Goal: Information Seeking & Learning: Learn about a topic

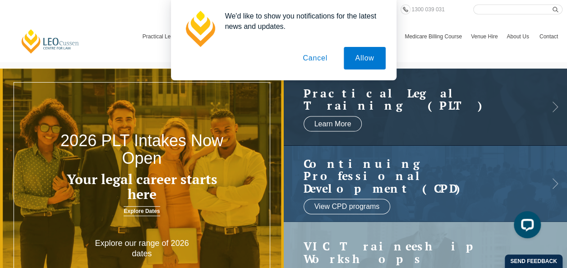
click at [316, 59] on button "Cancel" at bounding box center [314, 58] width 47 height 23
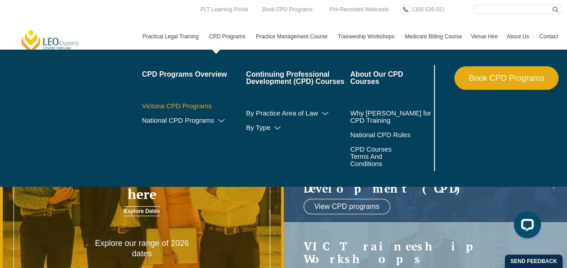
click at [195, 105] on link "Victoria CPD Programs" at bounding box center [194, 105] width 104 height 7
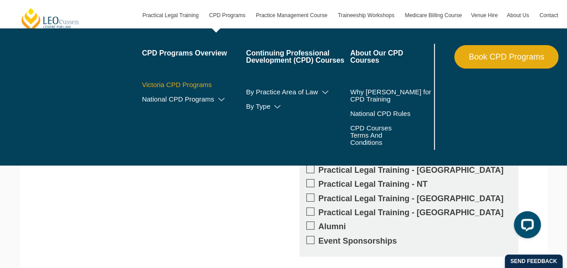
scroll to position [1449, 0]
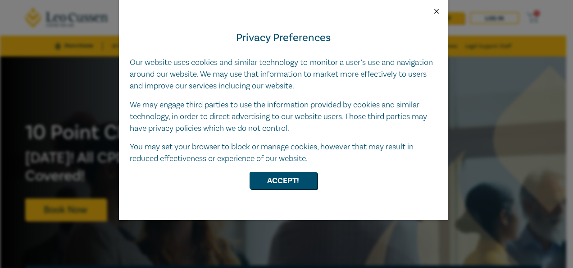
click at [435, 11] on button "Close" at bounding box center [437, 11] width 8 height 8
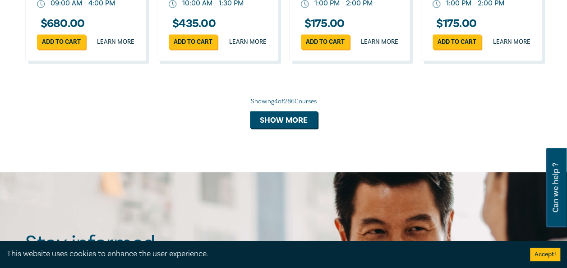
scroll to position [793, 0]
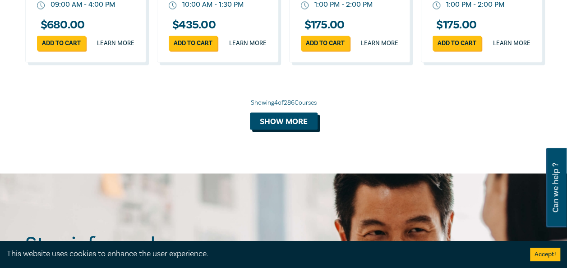
click at [297, 119] on button "Show more" at bounding box center [284, 120] width 68 height 17
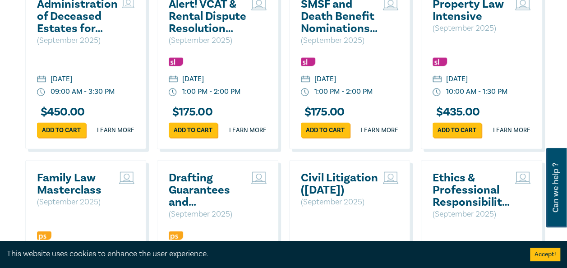
scroll to position [1053, 0]
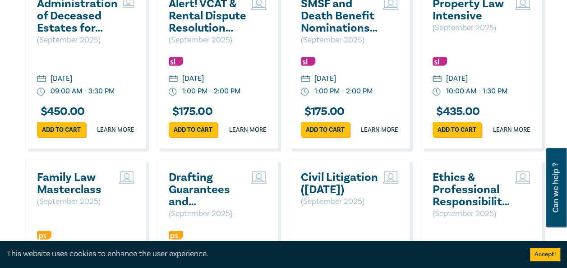
click at [27, 41] on div "Administration of Deceased Estates for Legal Support Staff (Sept 2025) ( Septem…" at bounding box center [85, 67] width 121 height 163
click at [49, 27] on h2 "Administration of Deceased Estates for Legal Support Staff (Sept 2025)" at bounding box center [77, 16] width 81 height 37
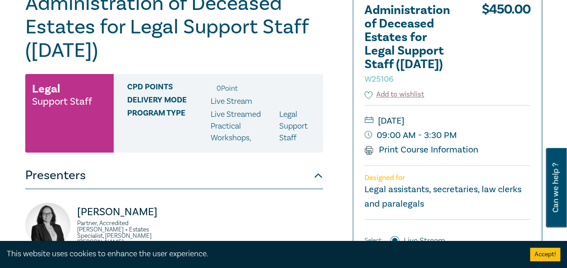
scroll to position [110, 0]
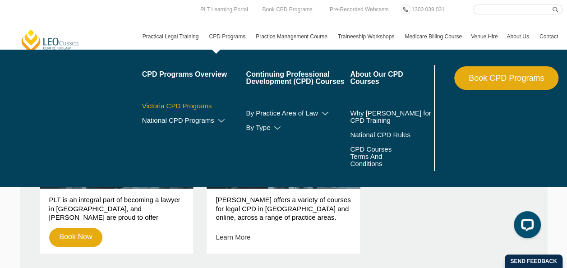
click at [189, 104] on link "Victoria CPD Programs" at bounding box center [194, 105] width 104 height 7
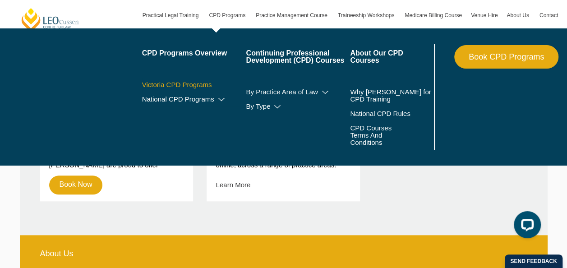
scroll to position [365, 0]
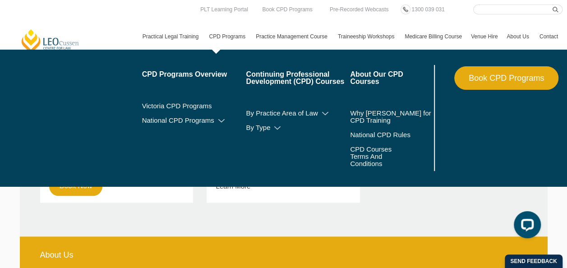
click at [221, 38] on link "CPD Programs" at bounding box center [227, 36] width 47 height 26
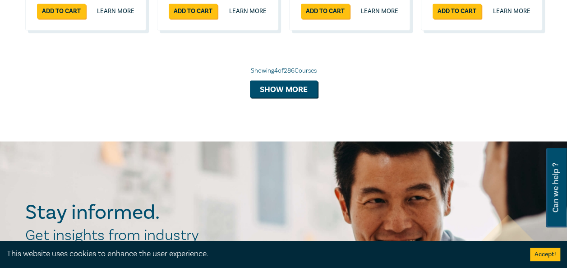
scroll to position [827, 0]
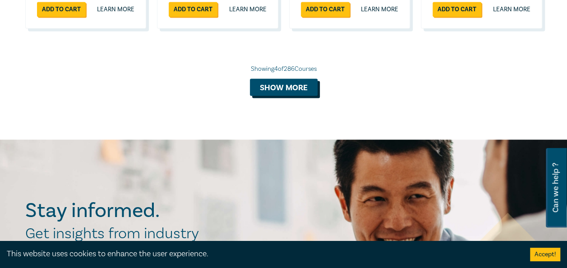
click at [262, 88] on button "Show more" at bounding box center [284, 86] width 68 height 17
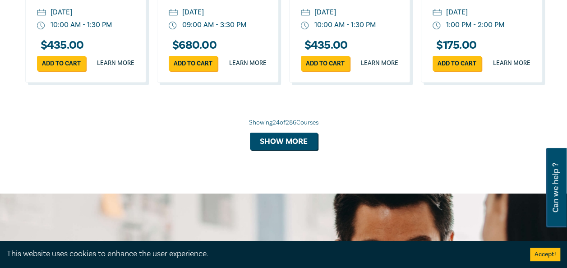
scroll to position [1648, 0]
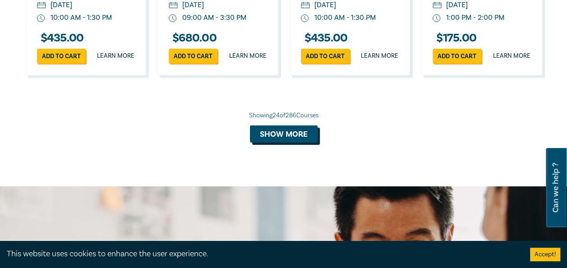
click at [259, 142] on button "Show more" at bounding box center [284, 133] width 68 height 17
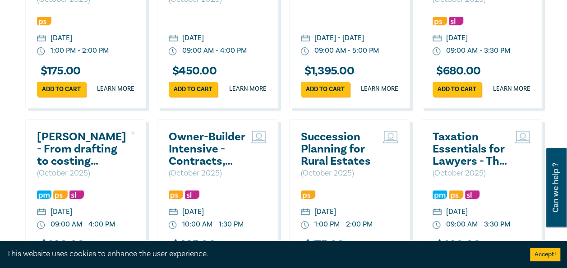
scroll to position [1966, 0]
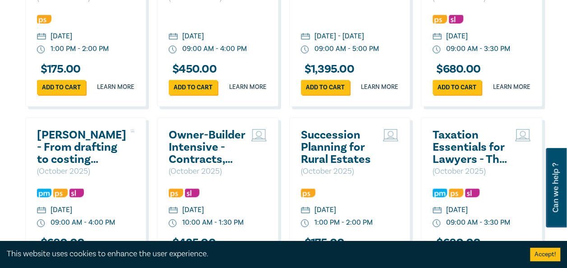
click at [197, 54] on div "09:00 AM - 4:00 PM" at bounding box center [214, 49] width 64 height 10
click at [188, 75] on h3 "$ 450.00" at bounding box center [193, 69] width 48 height 12
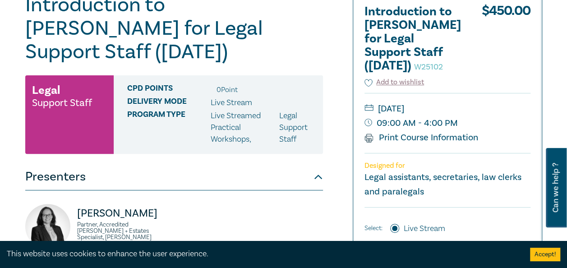
scroll to position [106, 0]
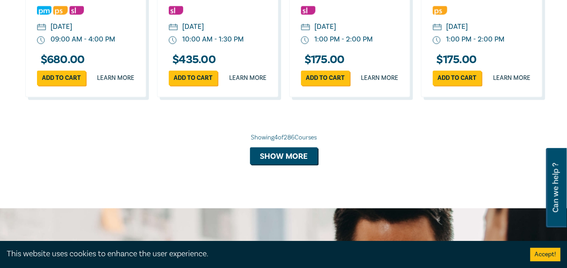
scroll to position [758, 0]
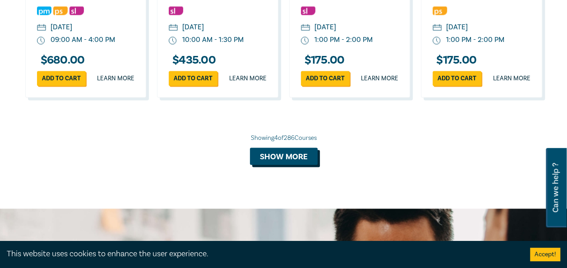
click at [275, 151] on button "Show more" at bounding box center [284, 155] width 68 height 17
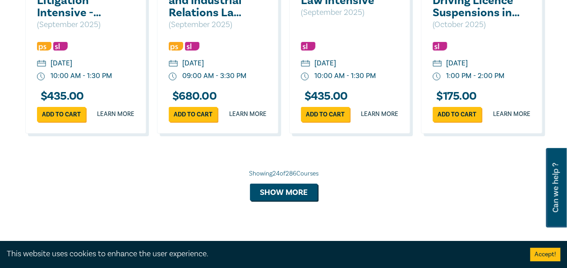
scroll to position [1589, 0]
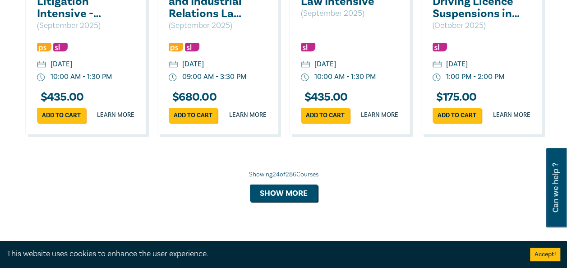
click at [336, 69] on div "Tuesday, 30 September 2025" at bounding box center [325, 64] width 22 height 10
click at [317, 82] on div "10:00 AM - 1:30 PM" at bounding box center [344, 77] width 61 height 10
click at [318, 19] on p "( September 2025 )" at bounding box center [340, 14] width 78 height 12
click at [323, 103] on h3 "$ 435.00" at bounding box center [324, 97] width 47 height 12
click at [365, 119] on link "Learn more" at bounding box center [379, 114] width 37 height 9
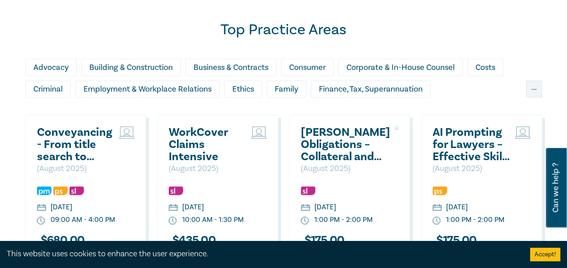
scroll to position [584, 0]
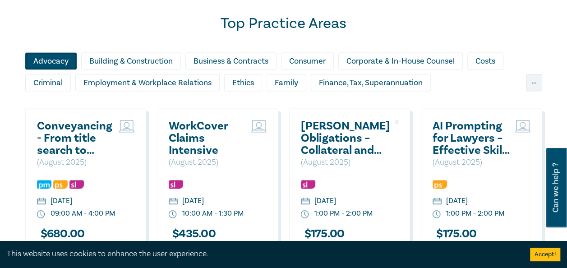
click at [46, 61] on div "Advocacy" at bounding box center [50, 60] width 51 height 17
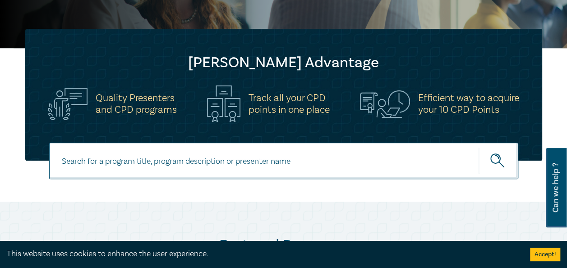
scroll to position [0, 0]
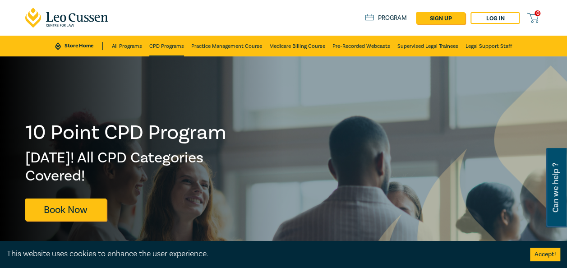
click at [174, 46] on link "CPD Programs" at bounding box center [166, 46] width 35 height 21
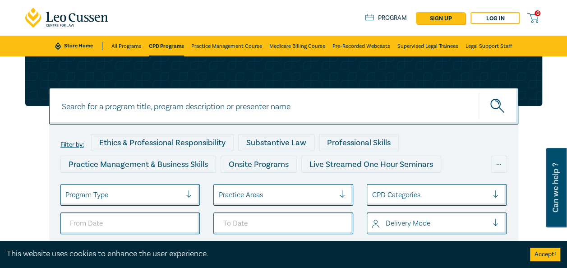
click at [120, 98] on input at bounding box center [283, 106] width 469 height 37
type input "wills"
click at [498, 110] on icon "submit" at bounding box center [498, 107] width 16 height 16
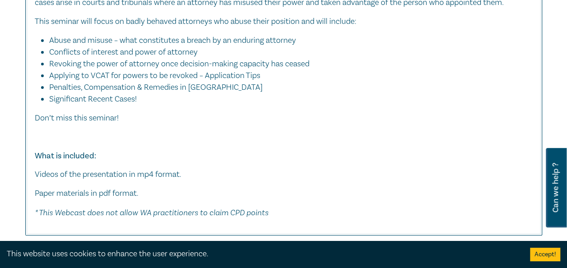
scroll to position [5042, 0]
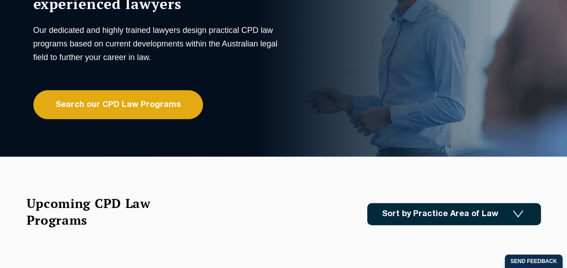
scroll to position [126, 0]
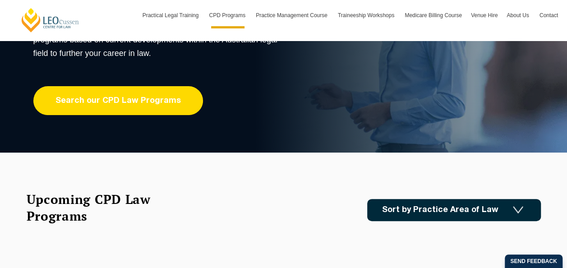
click at [90, 104] on link "Search our CPD Law Programs" at bounding box center [117, 100] width 169 height 29
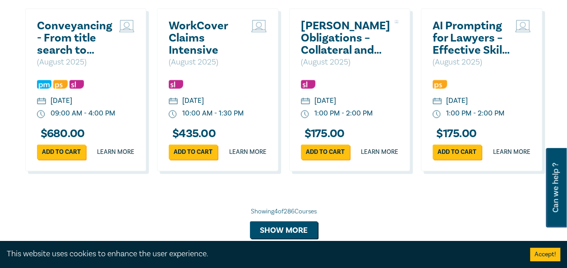
scroll to position [685, 0]
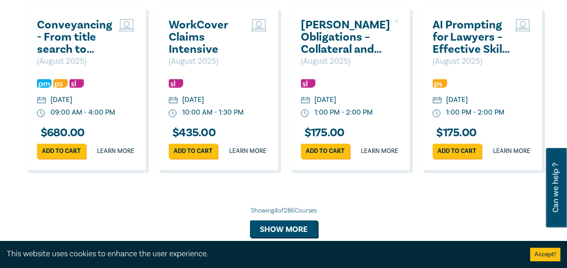
click at [190, 114] on div "10:00 AM - 1:30 PM" at bounding box center [212, 112] width 61 height 10
click at [178, 37] on h2 "WorkCover Claims Intensive" at bounding box center [208, 37] width 78 height 37
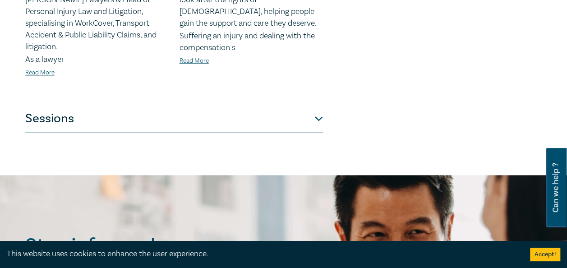
scroll to position [491, 0]
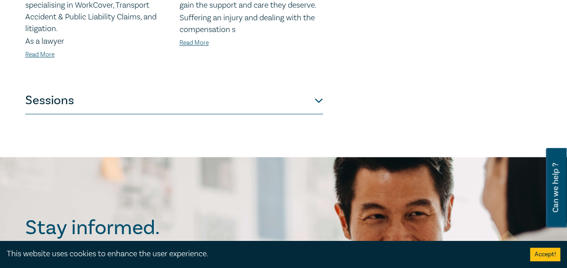
click at [319, 92] on button "Sessions" at bounding box center [174, 100] width 298 height 27
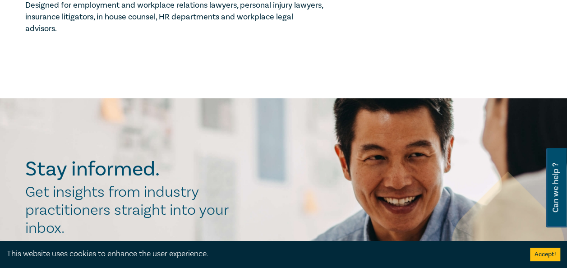
scroll to position [1172, 0]
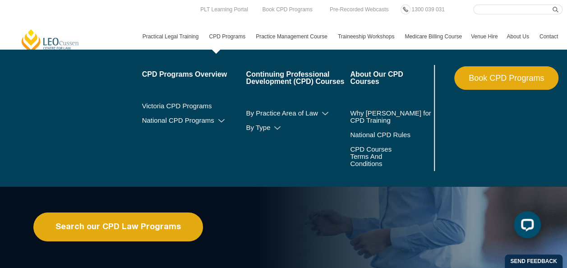
click at [225, 35] on link "CPD Programs" at bounding box center [227, 36] width 47 height 26
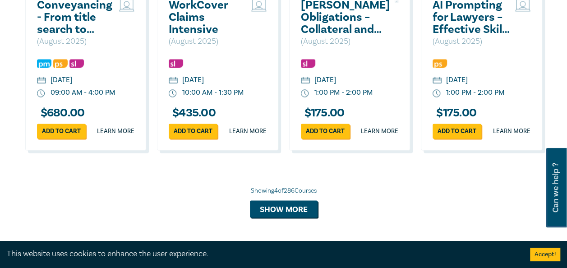
scroll to position [707, 0]
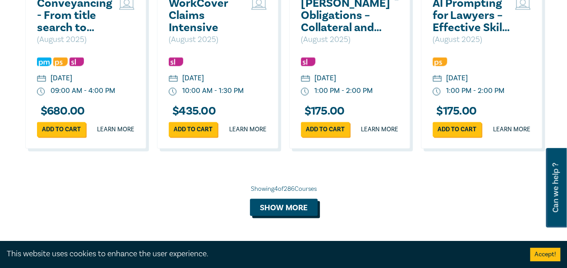
click at [269, 215] on button "Show more" at bounding box center [284, 206] width 68 height 17
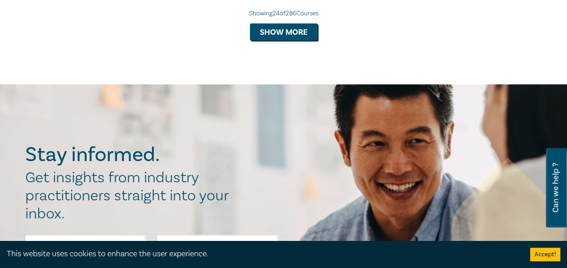
scroll to position [1749, 0]
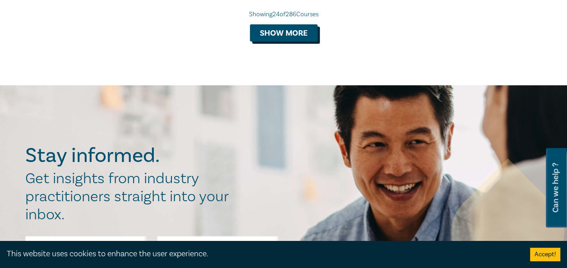
click at [271, 41] on button "Show more" at bounding box center [284, 32] width 68 height 17
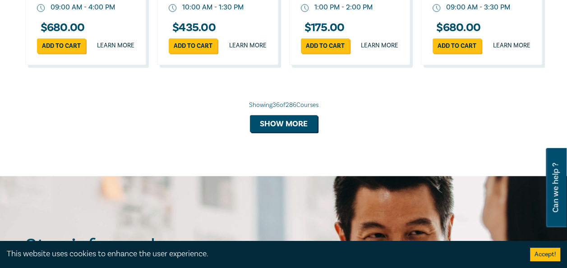
scroll to position [2181, 0]
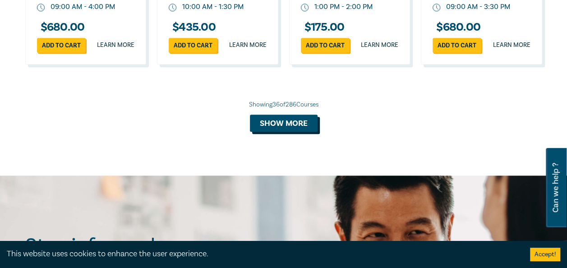
click at [265, 132] on button "Show more" at bounding box center [284, 122] width 68 height 17
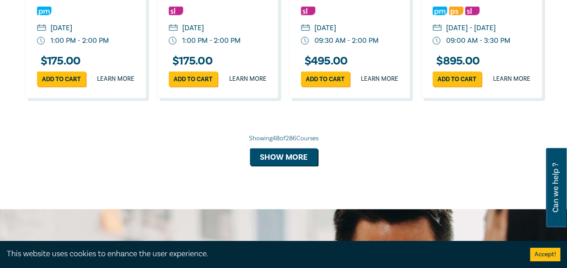
scroll to position [2686, 0]
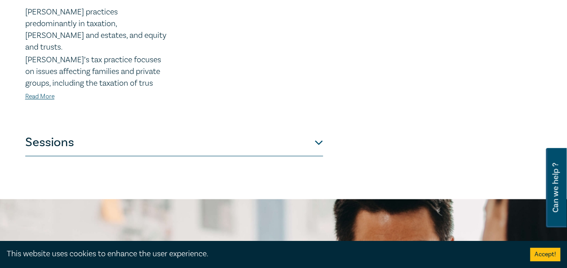
scroll to position [505, 0]
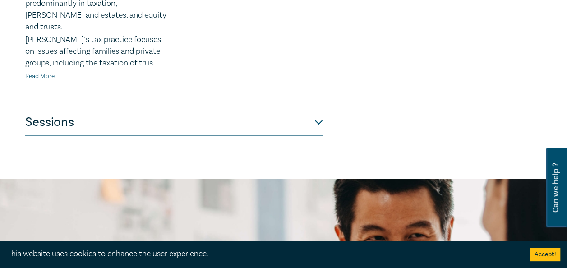
click at [318, 109] on button "Sessions" at bounding box center [174, 122] width 298 height 27
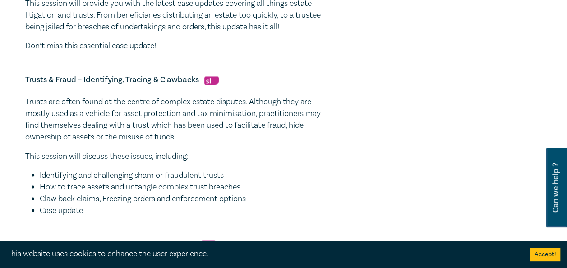
scroll to position [703, 0]
